Goal: Check status

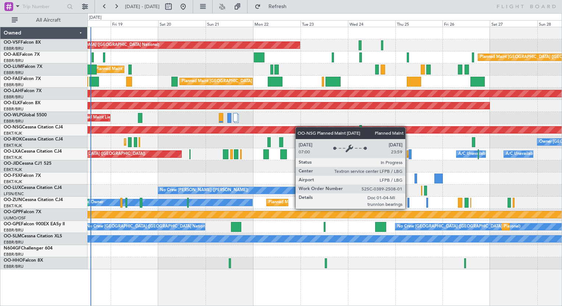
click at [143, 133] on div "AOG Maint [GEOGRAPHIC_DATA] ([GEOGRAPHIC_DATA] National) Planned Maint [GEOGRAP…" at bounding box center [324, 148] width 474 height 243
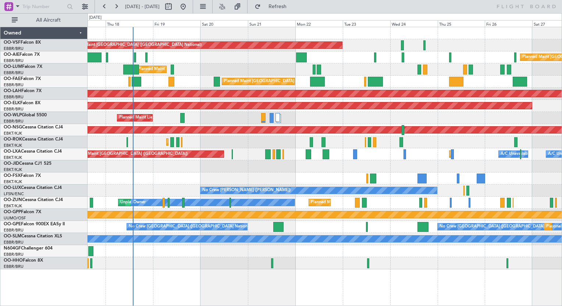
click at [261, 89] on div "AOG Maint [GEOGRAPHIC_DATA] ([GEOGRAPHIC_DATA] National) Planned Maint [GEOGRAP…" at bounding box center [324, 148] width 474 height 243
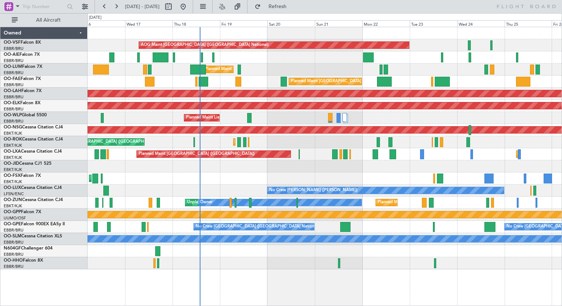
click at [228, 79] on div "Planned Maint [GEOGRAPHIC_DATA] ([GEOGRAPHIC_DATA] National)" at bounding box center [324, 82] width 474 height 12
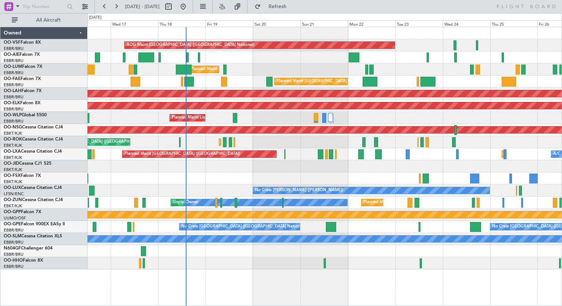
click at [275, 143] on div "Planned Maint Kortrijk-[GEOGRAPHIC_DATA] Planned Maint [GEOGRAPHIC_DATA] ([GEOG…" at bounding box center [324, 142] width 474 height 12
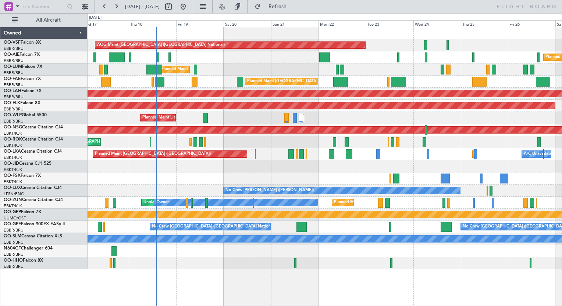
click at [245, 141] on div "Planned Maint Kortrijk-[GEOGRAPHIC_DATA] Planned Maint [GEOGRAPHIC_DATA] ([GEOG…" at bounding box center [324, 142] width 474 height 12
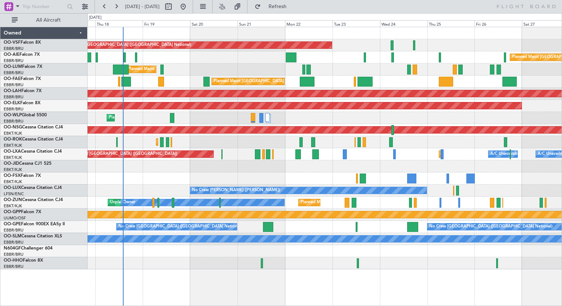
click at [257, 69] on div "AOG Maint [GEOGRAPHIC_DATA] ([GEOGRAPHIC_DATA] National) Planned Maint [GEOGRAP…" at bounding box center [324, 148] width 474 height 243
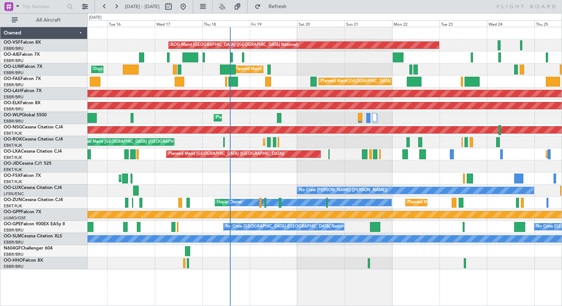
click at [310, 169] on div at bounding box center [324, 167] width 474 height 12
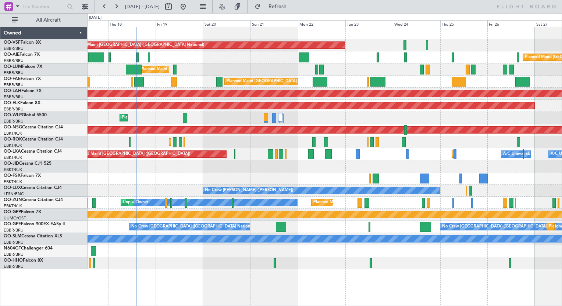
click at [256, 67] on div "AOG Maint [GEOGRAPHIC_DATA] ([GEOGRAPHIC_DATA] National) Planned Maint [GEOGRAP…" at bounding box center [324, 148] width 474 height 243
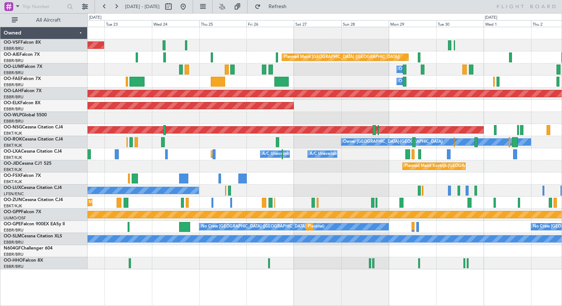
click at [69, 74] on div "AOG Maint [GEOGRAPHIC_DATA] ([GEOGRAPHIC_DATA] National) Planned Maint [GEOGRAP…" at bounding box center [281, 159] width 562 height 293
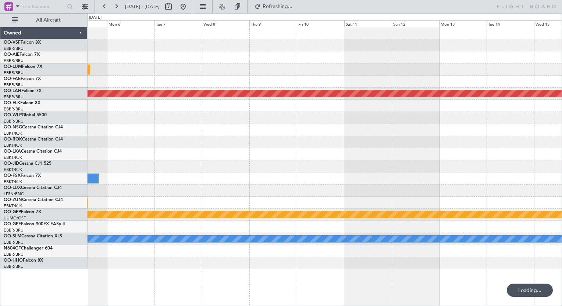
click at [110, 67] on div at bounding box center [324, 70] width 474 height 12
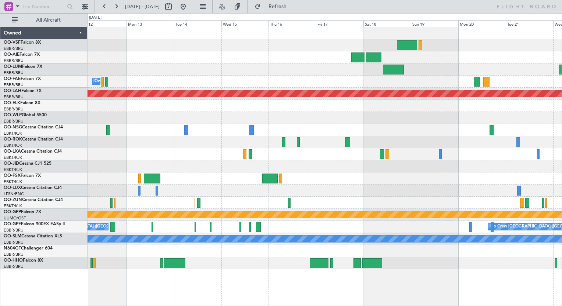
click at [350, 62] on div at bounding box center [324, 57] width 474 height 12
